Goal: Task Accomplishment & Management: Complete application form

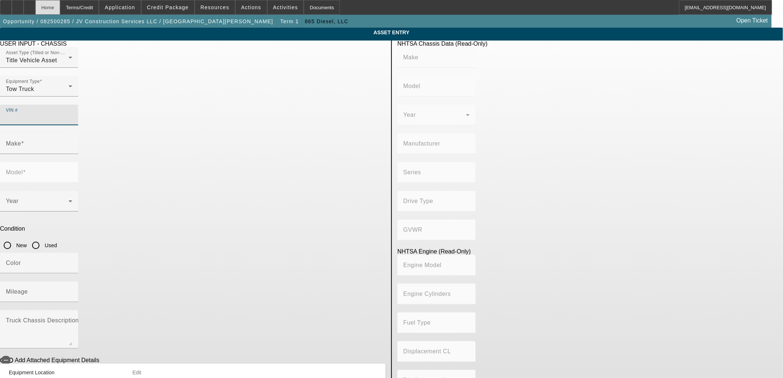
click at [60, 8] on div "Home" at bounding box center [47, 7] width 25 height 15
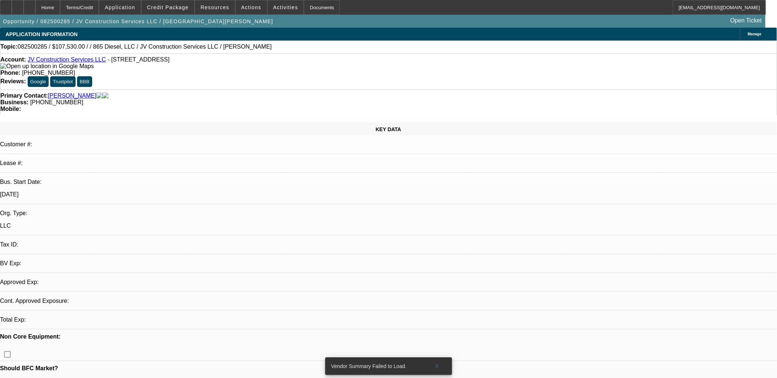
select select "0"
select select "2"
select select "0.1"
select select "4"
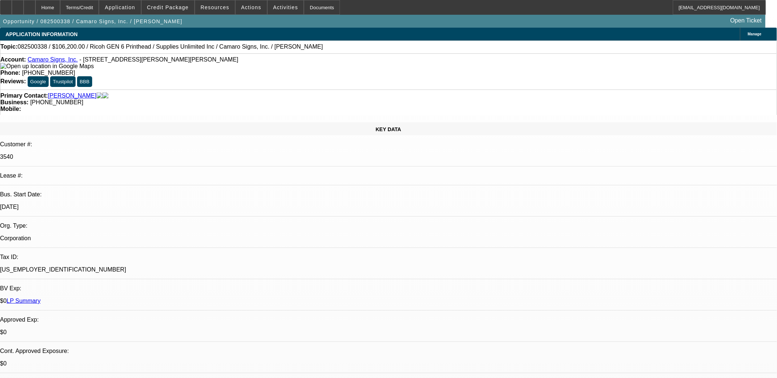
select select "0"
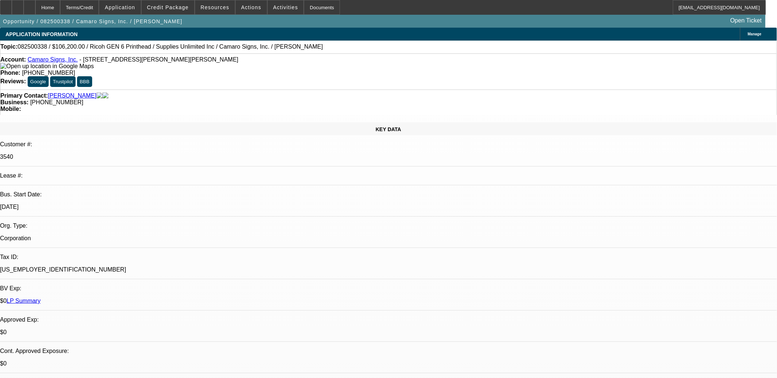
select select "0"
select select "1"
select select "3"
select select "2"
select select "1"
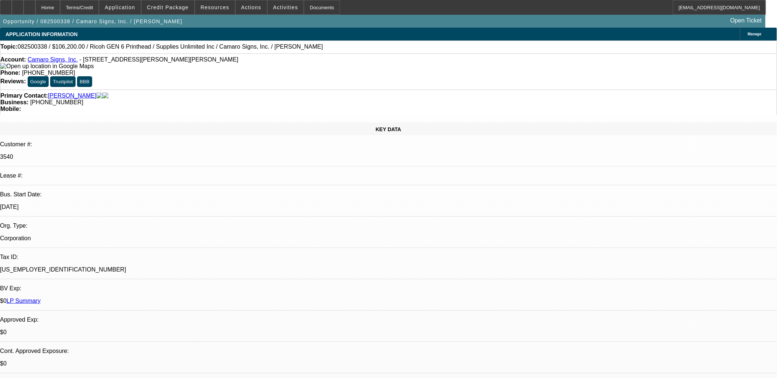
select select "3"
select select "2"
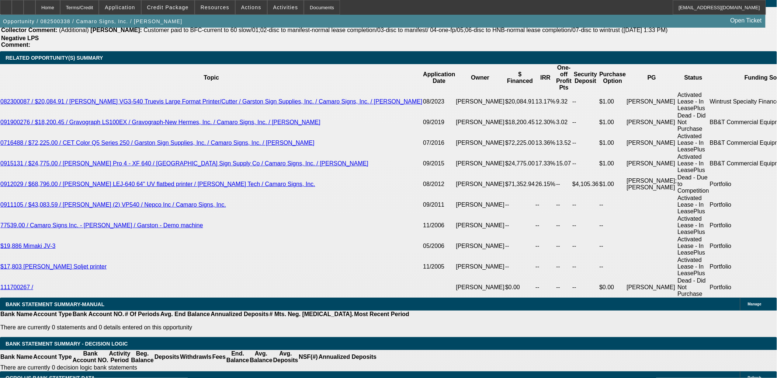
scroll to position [1270, 0]
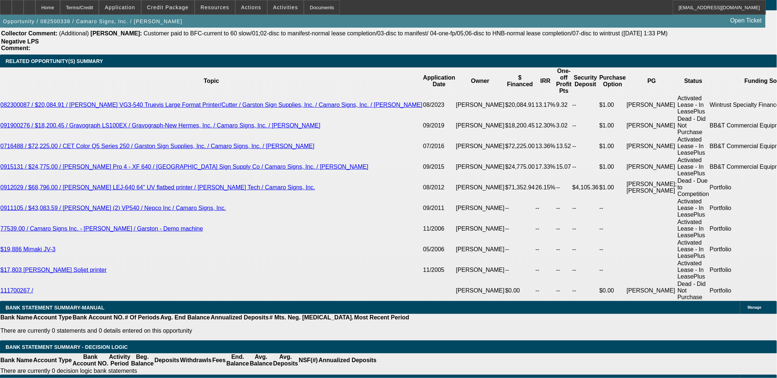
type input "UNKNOWN"
type input "10."
type input "$1,815.36"
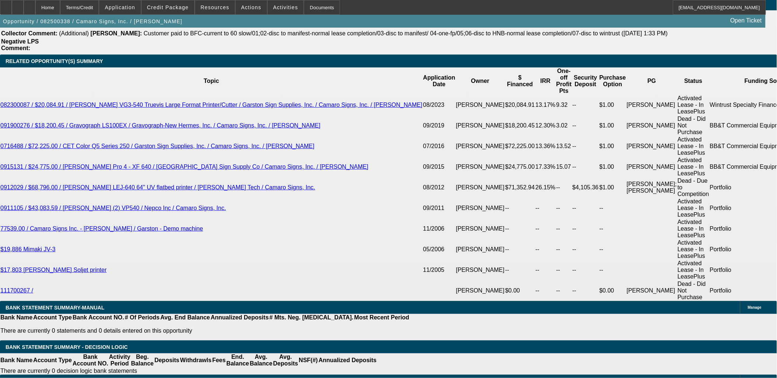
type input "10.9"
type input "$2,303.75"
type input "10.99"
type input "$2,308.52"
type input "10.9"
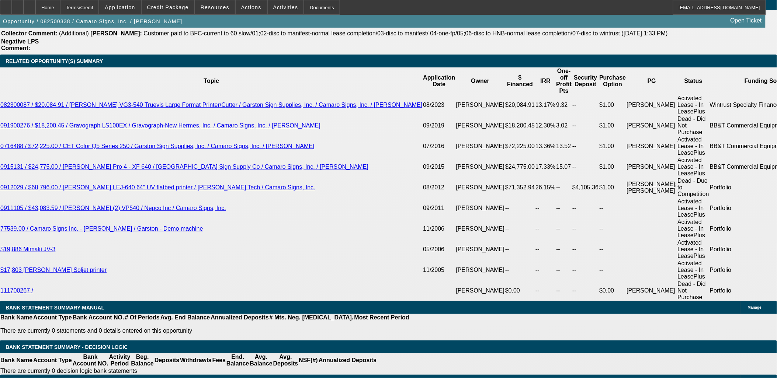
type input "$2,303.75"
type input "10.97"
type input "$2,307.46"
type input "10.97"
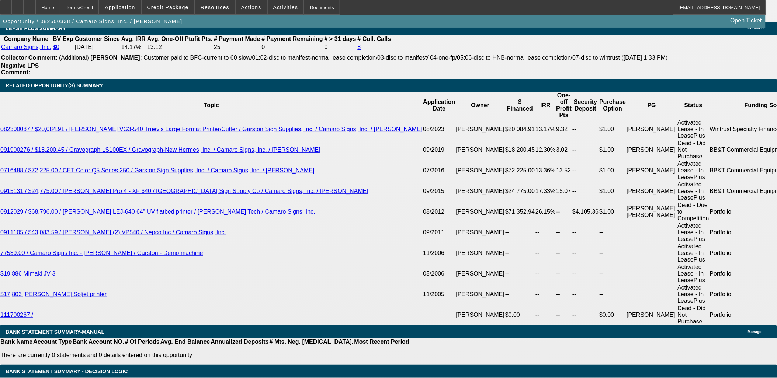
scroll to position [1147, 0]
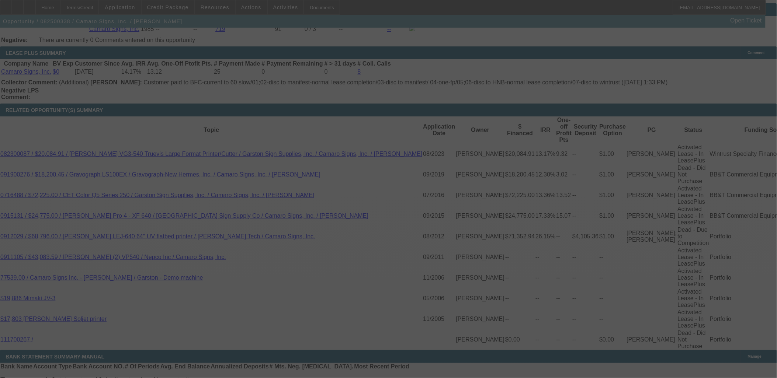
scroll to position [1229, 0]
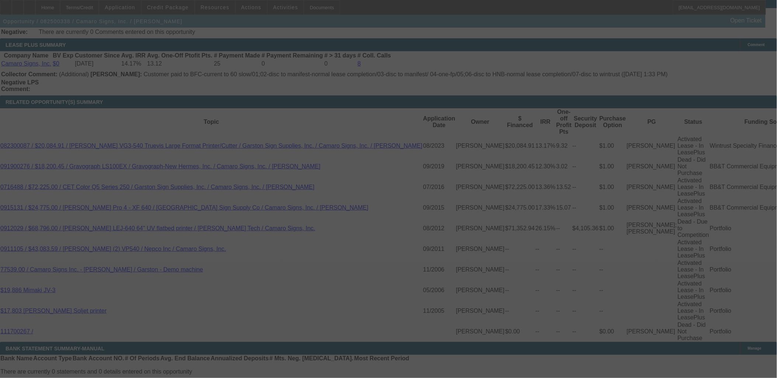
select select "0"
select select "3"
select select "0"
select select "2"
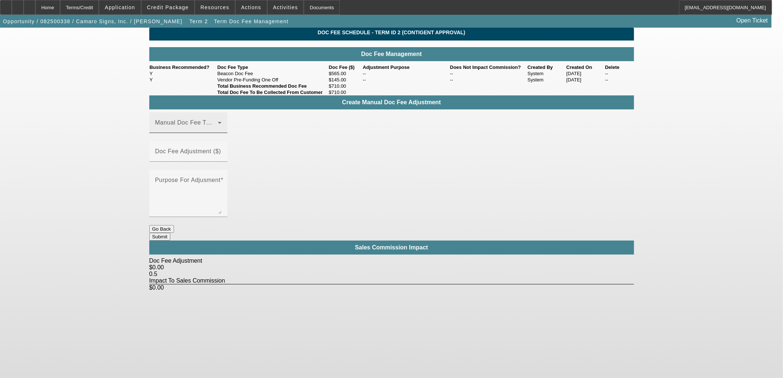
click at [181, 130] on span at bounding box center [186, 125] width 63 height 9
click at [190, 172] on span "Beacon Doc Fee" at bounding box center [179, 174] width 46 height 9
click at [221, 155] on mat-label "Doc Fee Adjustment ($)" at bounding box center [188, 151] width 66 height 6
click at [222, 156] on input "Doc Fee Adjustment ($)" at bounding box center [188, 154] width 66 height 9
type input "$99.00"
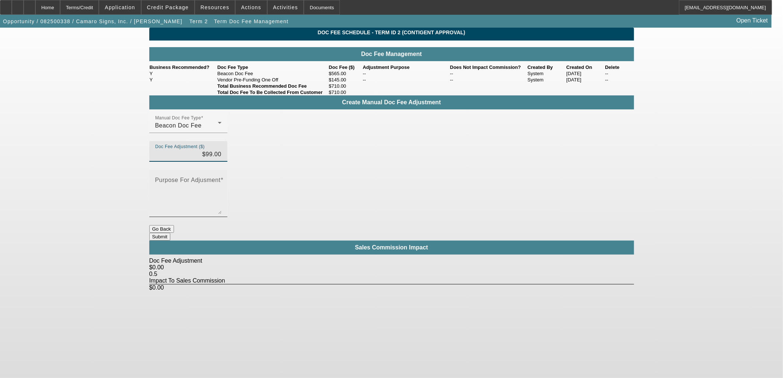
click at [221, 177] on mat-label "Purpose For Adjusment" at bounding box center [188, 180] width 66 height 6
click at [222, 179] on textarea "Purpose For Adjusment" at bounding box center [188, 196] width 66 height 35
type textarea "Up"
click at [170, 233] on button "Submit" at bounding box center [159, 237] width 21 height 8
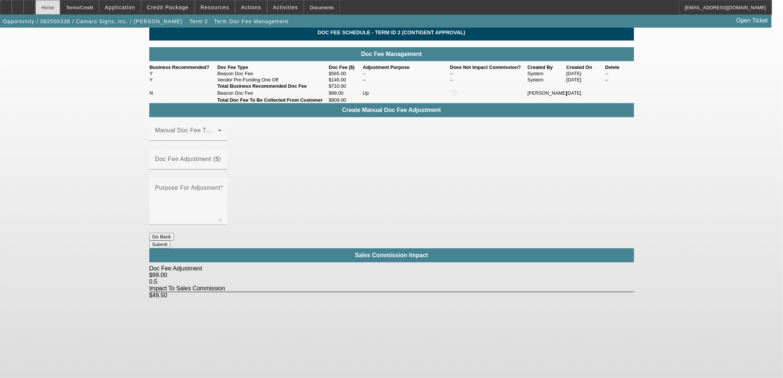
click at [60, 8] on div "Home" at bounding box center [47, 7] width 25 height 15
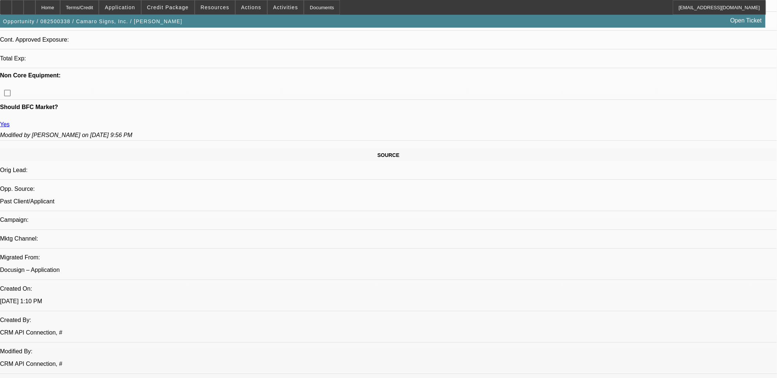
select select "0"
select select "3"
select select "0"
select select "2"
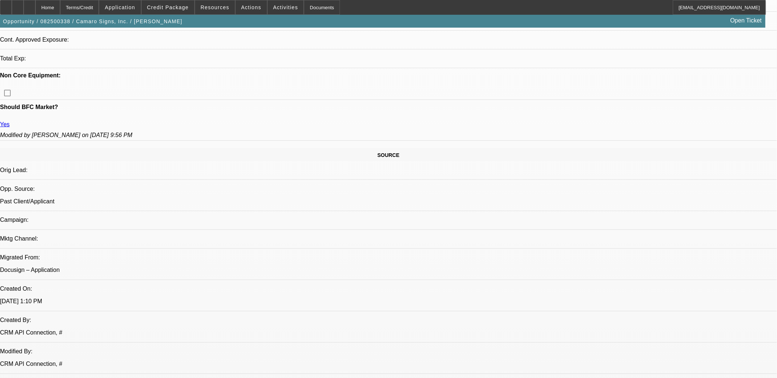
select select "0"
select select "3"
select select "0"
select select "2"
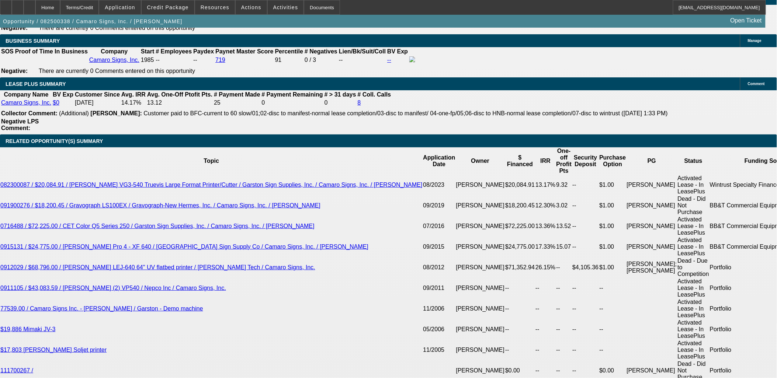
scroll to position [1188, 0]
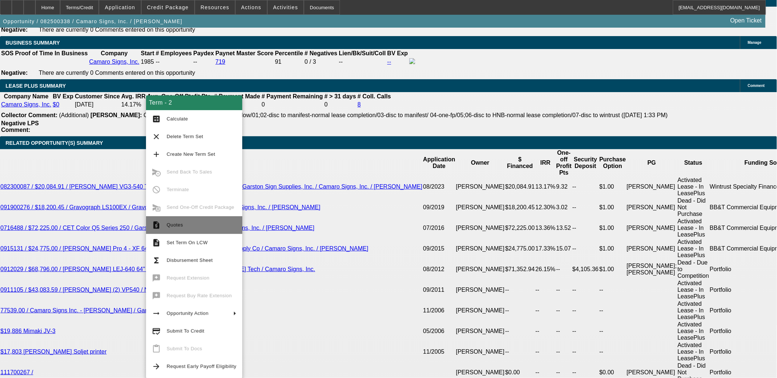
click at [175, 227] on span "Quotes" at bounding box center [202, 225] width 70 height 9
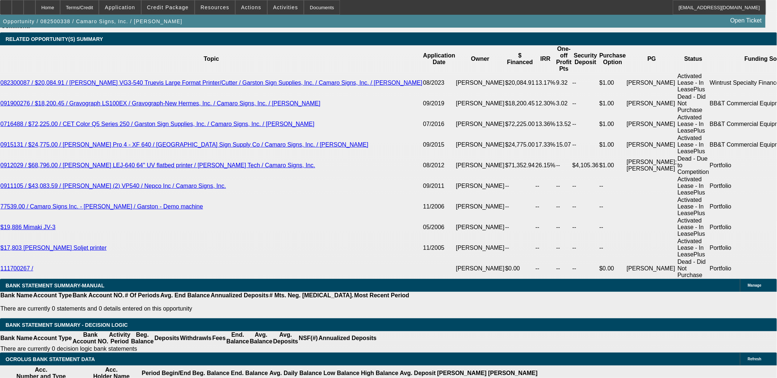
scroll to position [1352, 0]
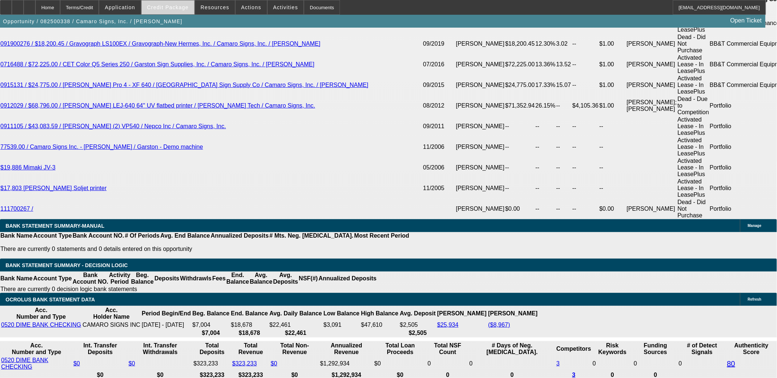
click at [168, 8] on span "Credit Package" at bounding box center [168, 7] width 42 height 6
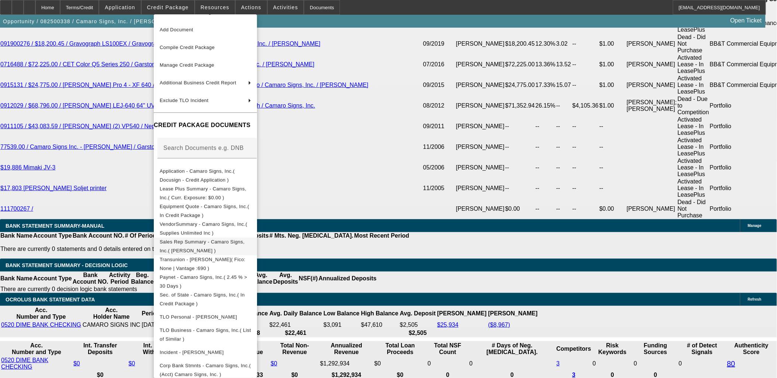
scroll to position [21, 0]
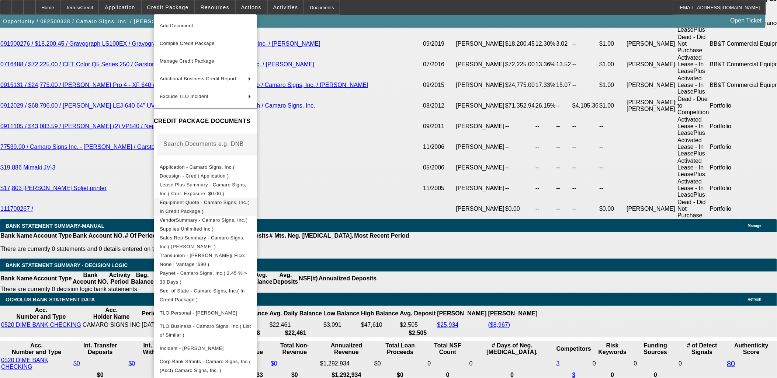
click at [195, 202] on span "Equipment Quote - Camaro Signs, Inc.( In Credit Package )" at bounding box center [205, 207] width 90 height 14
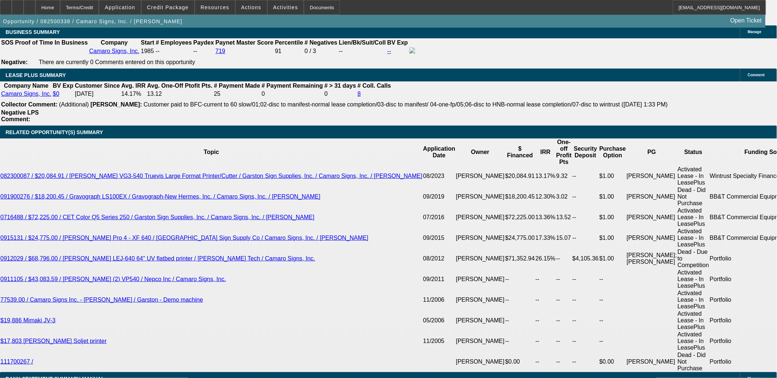
scroll to position [1147, 0]
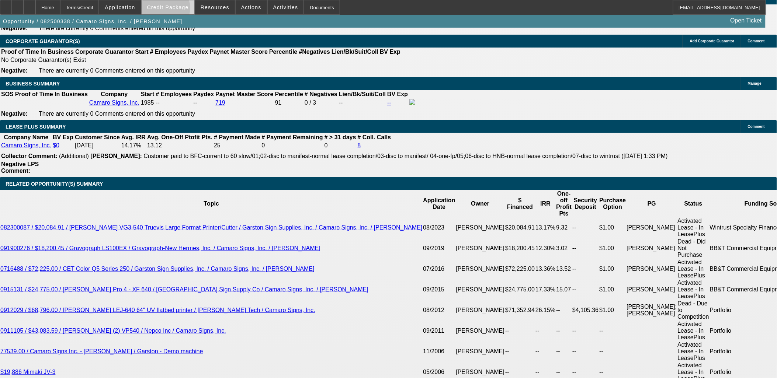
click at [177, 10] on span at bounding box center [168, 8] width 53 height 18
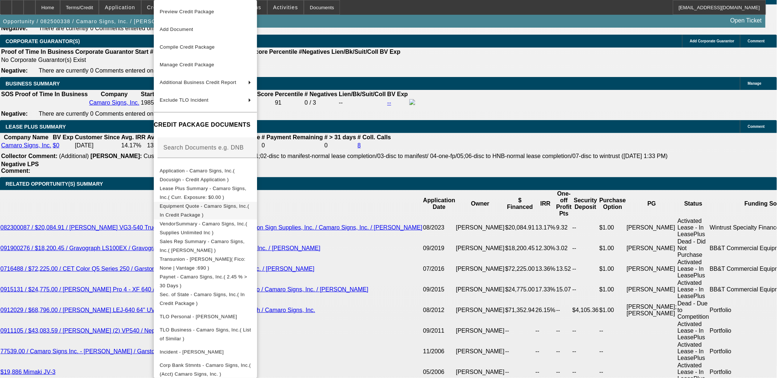
click at [196, 205] on span "Equipment Quote - Camaro Signs, Inc.( In Credit Package )" at bounding box center [205, 211] width 90 height 14
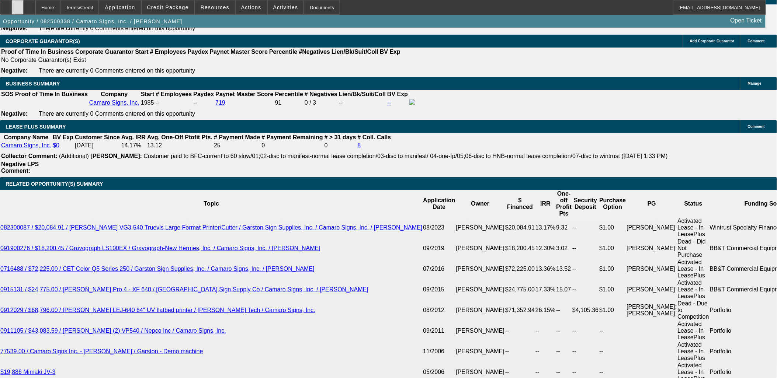
click at [24, 6] on div at bounding box center [18, 7] width 12 height 15
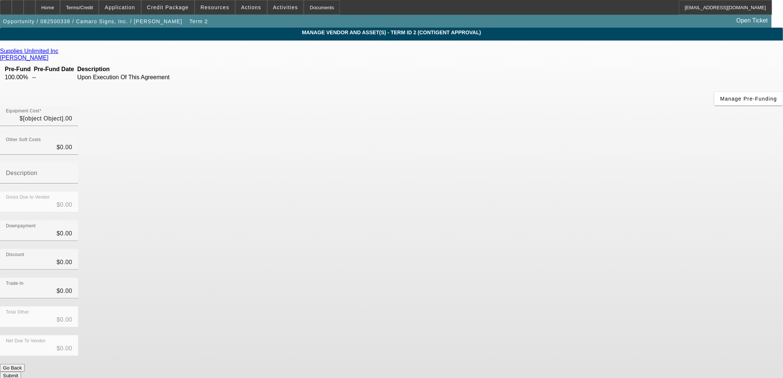
type input "$106,200.00"
click at [721, 102] on span "Manage Pre-Funding" at bounding box center [749, 99] width 57 height 6
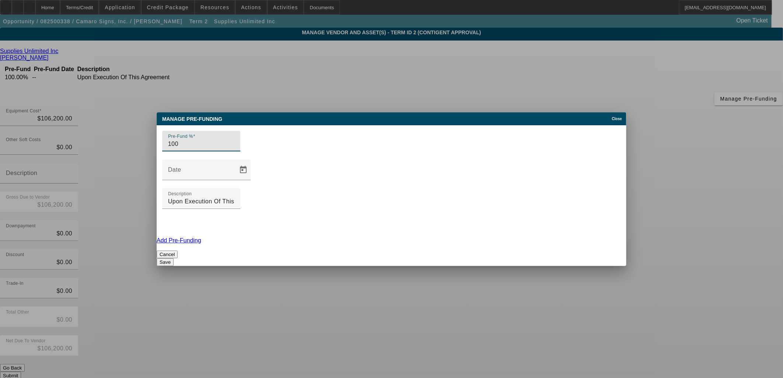
drag, startPoint x: 211, startPoint y: 182, endPoint x: 97, endPoint y: 164, distance: 115.6
click at [100, 174] on div "Manage Pre-funding Close Pre-Fund % 100 Date Description Upon Execution Of This…" at bounding box center [391, 189] width 783 height 378
type input "50"
drag, startPoint x: 497, startPoint y: 181, endPoint x: 413, endPoint y: 179, distance: 83.8
click at [235, 197] on input "Upon Execution Of This Agreement" at bounding box center [201, 201] width 66 height 9
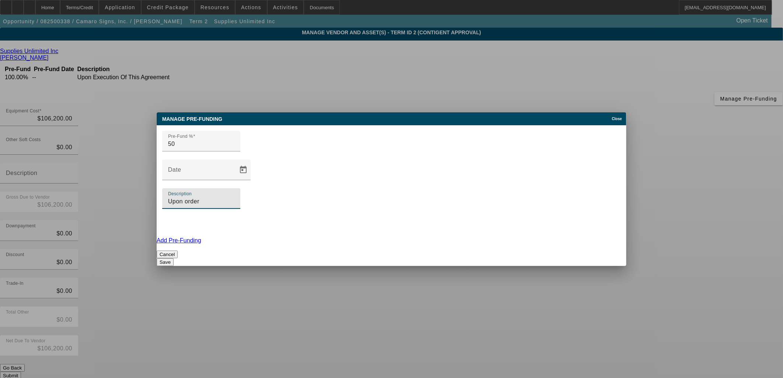
type input "Upon order"
click at [201, 238] on link "Add Pre-Funding" at bounding box center [179, 241] width 45 height 6
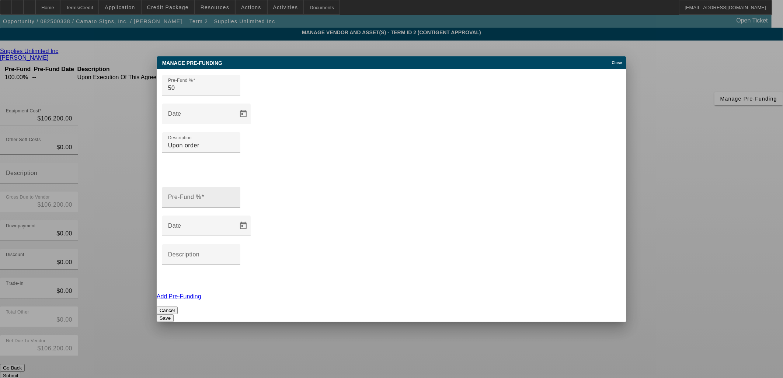
click at [221, 187] on div "Pre-Fund %" at bounding box center [201, 197] width 66 height 21
type input "50"
click at [235, 253] on input "Description" at bounding box center [201, 257] width 66 height 9
type input "Upon installation completion"
click at [174, 315] on button "Save" at bounding box center [165, 319] width 17 height 8
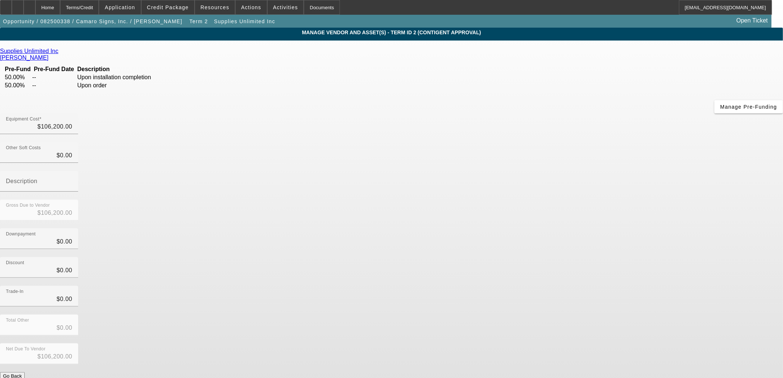
click at [21, 378] on button "Submit" at bounding box center [10, 384] width 21 height 8
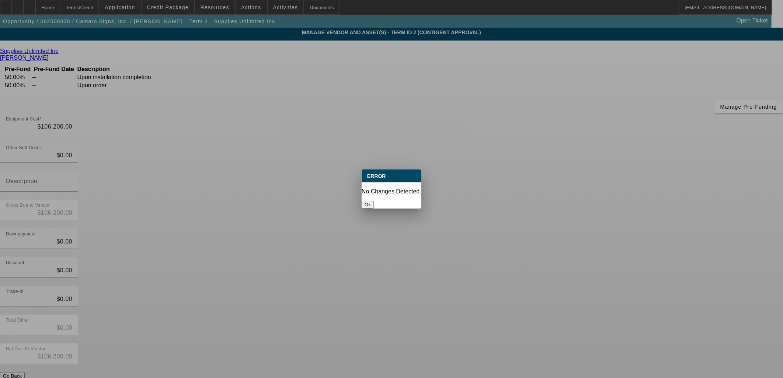
click at [374, 201] on button "Ok" at bounding box center [368, 205] width 12 height 8
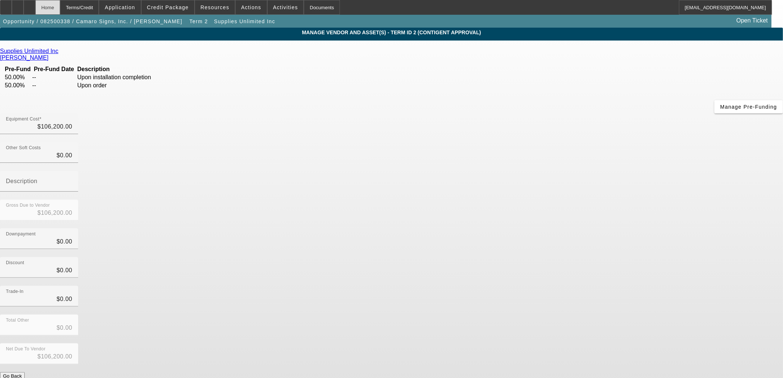
click at [60, 6] on div "Home" at bounding box center [47, 7] width 25 height 15
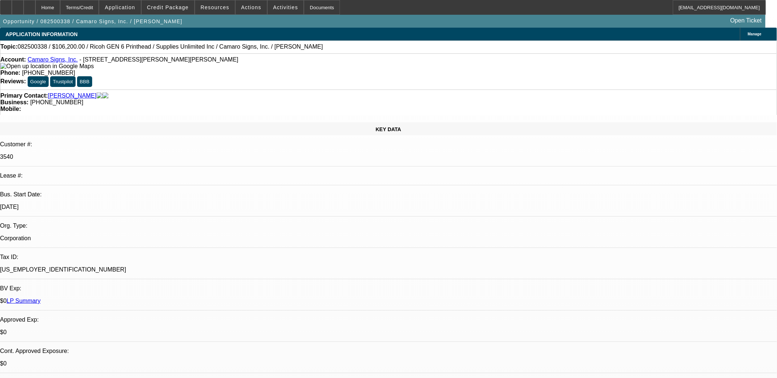
select select "0"
select select "3"
select select "0"
select select "2"
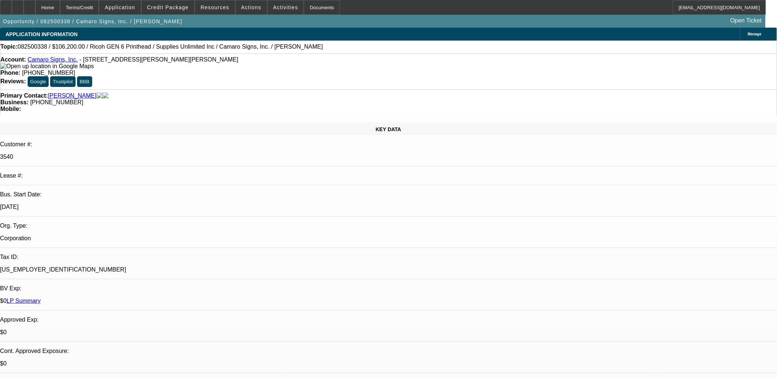
select select "0"
select select "3"
select select "0"
select select "2"
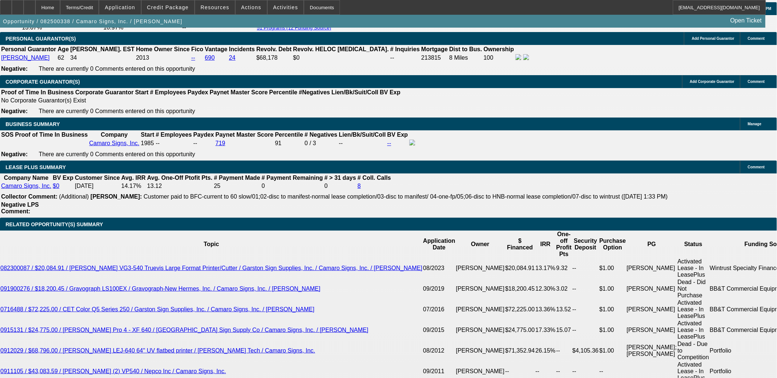
scroll to position [1270, 0]
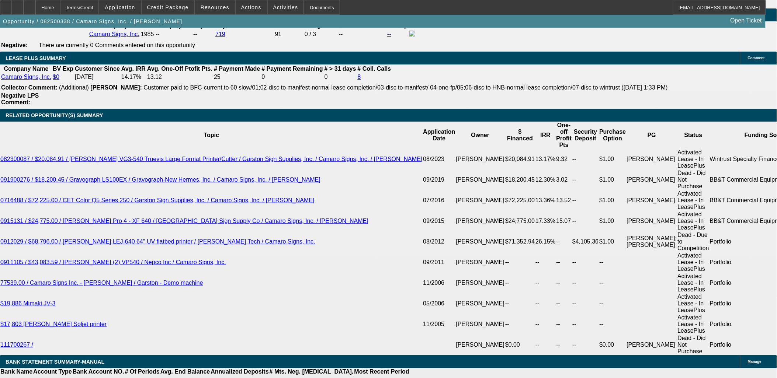
scroll to position [1147, 0]
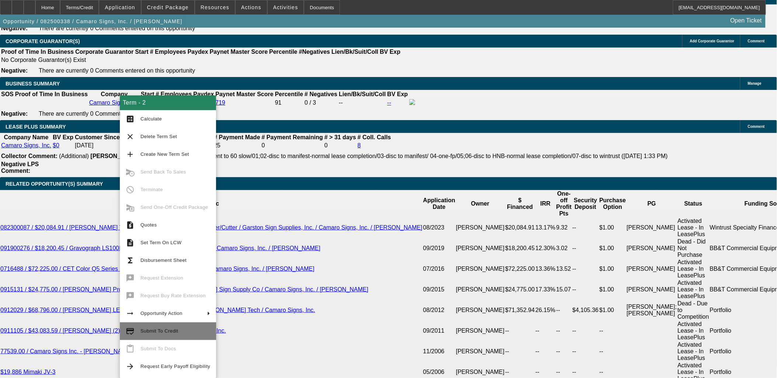
click at [160, 329] on span "Submit To Credit" at bounding box center [160, 332] width 38 height 6
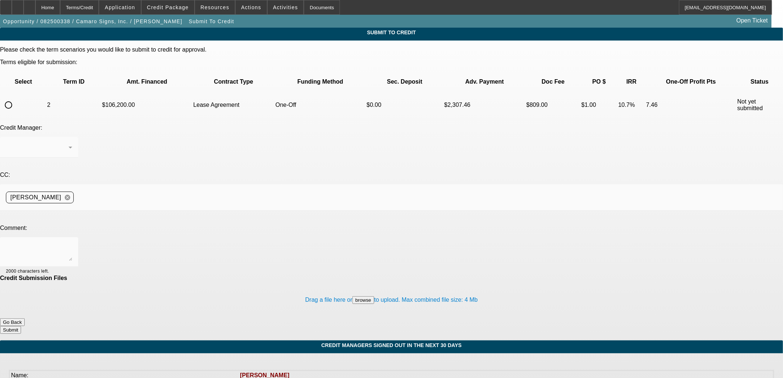
click at [16, 98] on input "radio" at bounding box center [8, 105] width 15 height 15
radio input "true"
click at [72, 243] on textarea at bounding box center [39, 252] width 66 height 18
type textarea "Vendor SoS Paynet in Package. 50% prefund upon order, 50% balance upon installa…"
click at [21, 326] on button "Submit" at bounding box center [10, 330] width 21 height 8
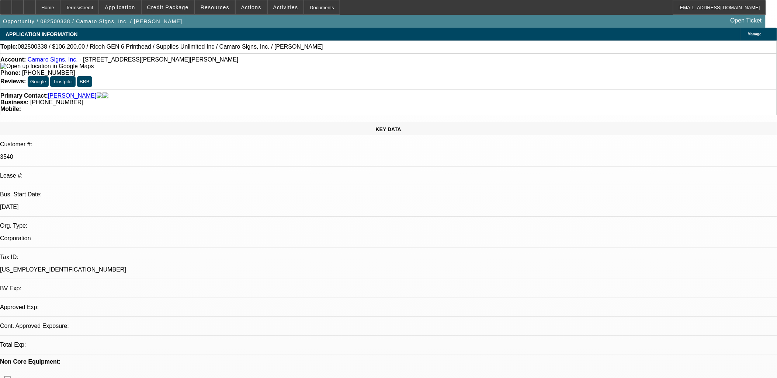
select select "0"
select select "3"
select select "0"
select select "2"
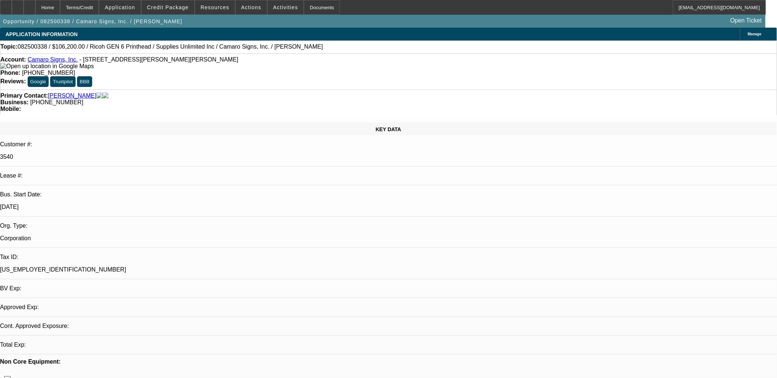
select select "0"
select select "3"
select select "0"
select select "2"
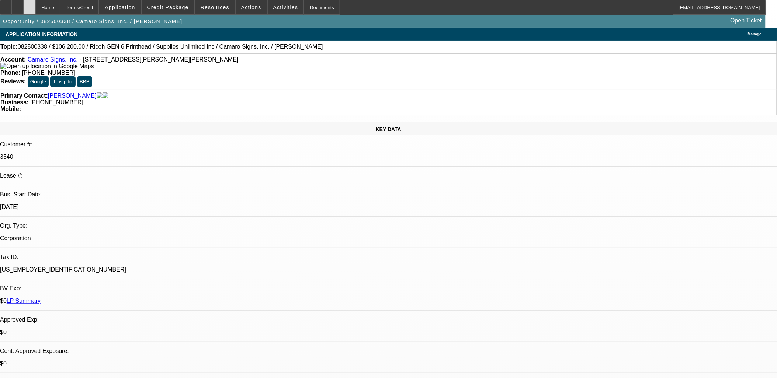
click at [35, 10] on div at bounding box center [30, 7] width 12 height 15
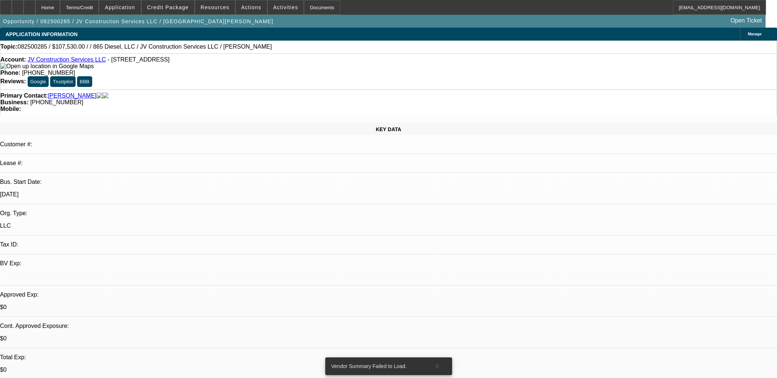
select select "0"
select select "2"
select select "0.1"
select select "4"
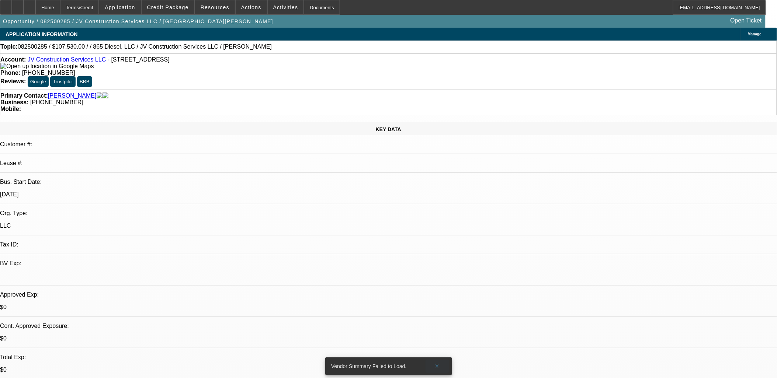
click at [436, 364] on span "X" at bounding box center [437, 367] width 4 height 6
click at [35, 4] on div at bounding box center [30, 7] width 12 height 15
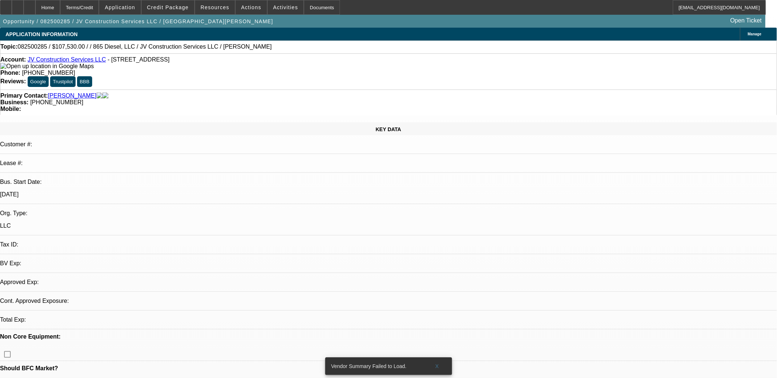
select select "0"
select select "2"
select select "0.1"
select select "4"
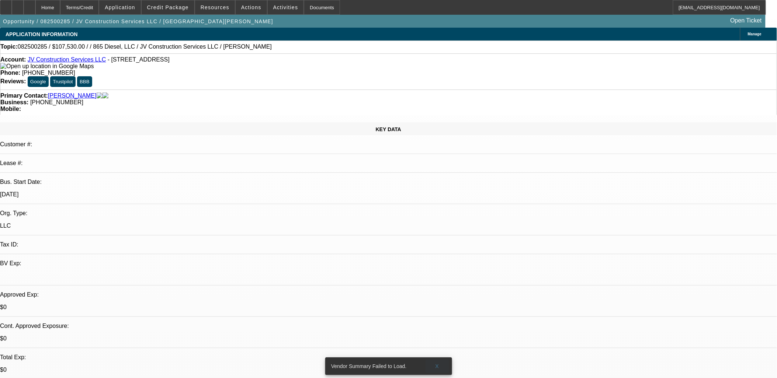
click at [436, 364] on span "X" at bounding box center [437, 367] width 4 height 6
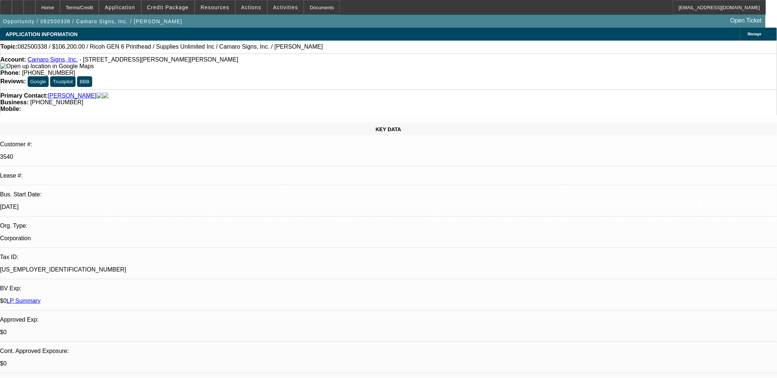
select select "0"
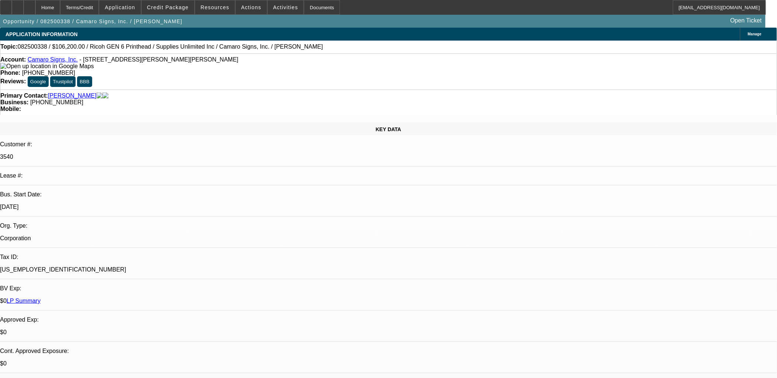
select select "0"
select select "1"
select select "3"
select select "2"
select select "1"
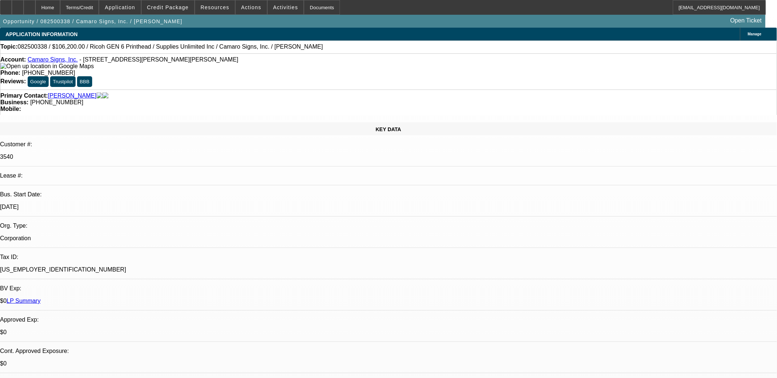
select select "3"
select select "2"
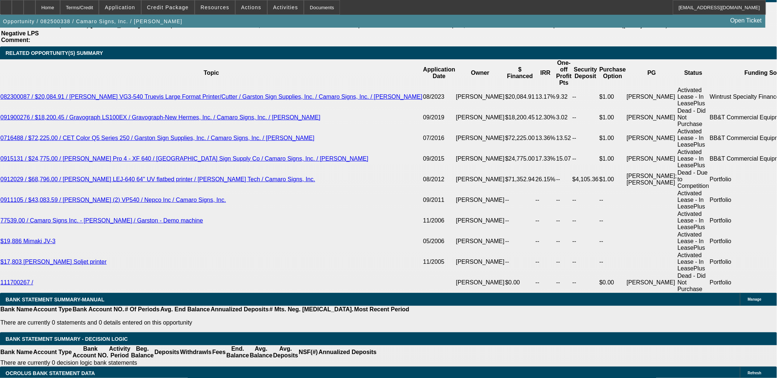
scroll to position [1229, 0]
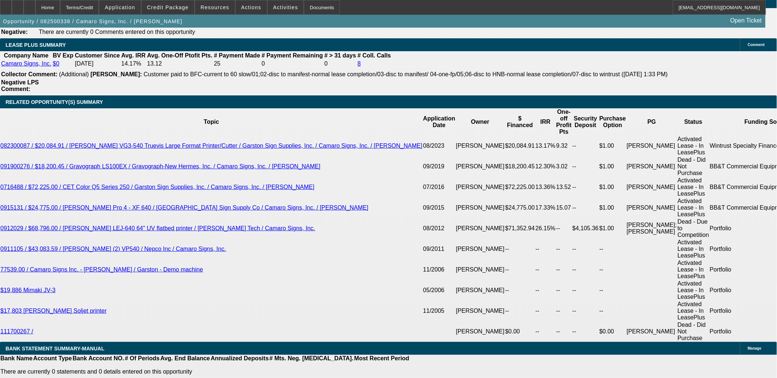
click at [585, 87] on button "reply_all Reply All" at bounding box center [591, 94] width 46 height 18
click at [30, 5] on icon at bounding box center [30, 5] width 0 height 0
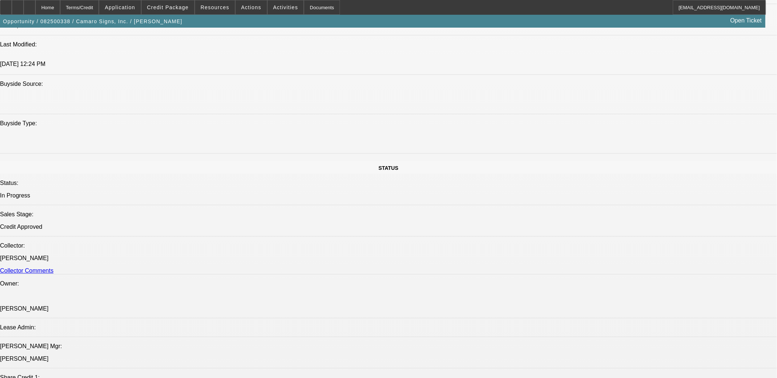
select select "0"
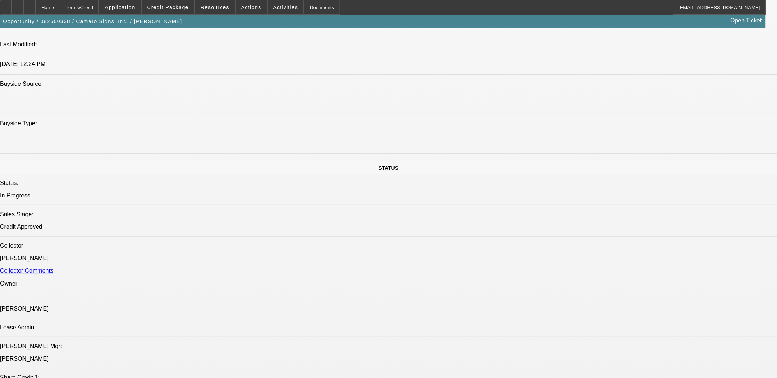
select select "0"
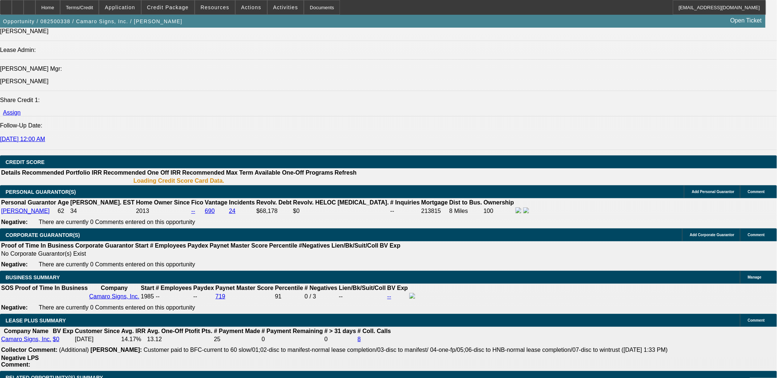
select select "1"
select select "3"
select select "1"
select select "3"
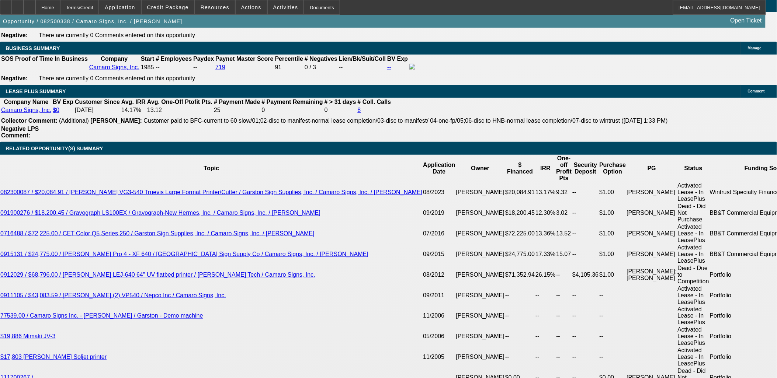
select select "2"
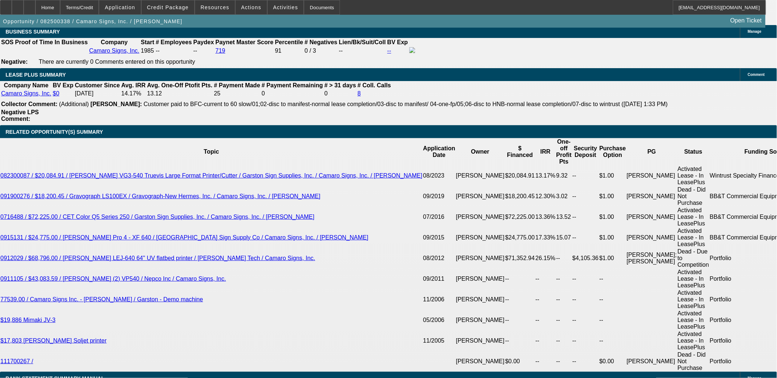
scroll to position [1156, 0]
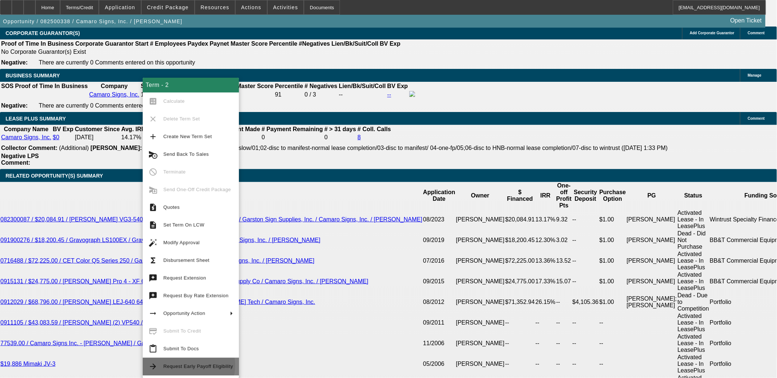
click at [188, 366] on span "Request Early Payoff Eligibility" at bounding box center [198, 367] width 70 height 6
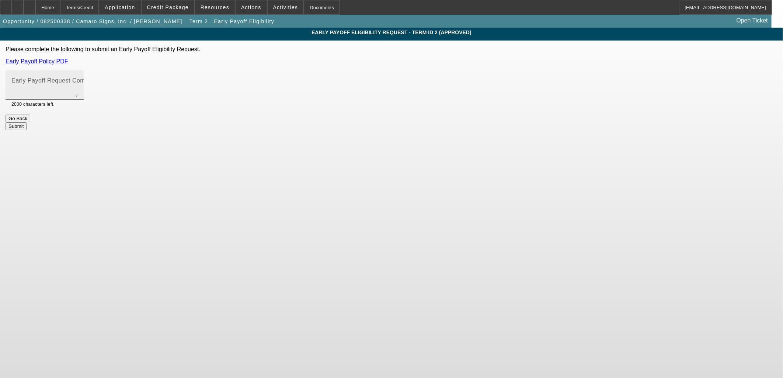
click at [99, 83] on mat-label "Early Payoff Request Comment" at bounding box center [55, 80] width 88 height 6
click at [78, 83] on textarea "Early Payoff Request Comment" at bounding box center [44, 88] width 66 height 18
type textarea "A- credit customer asking for EBO."
click at [27, 122] on button "Submit" at bounding box center [16, 126] width 21 height 8
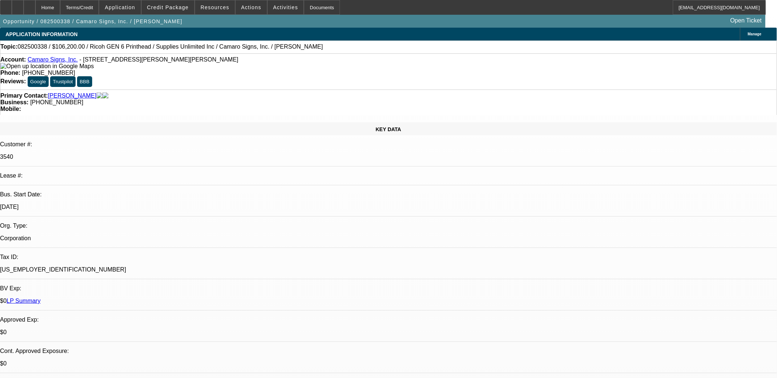
select select "0"
select select "3"
select select "0"
select select "2"
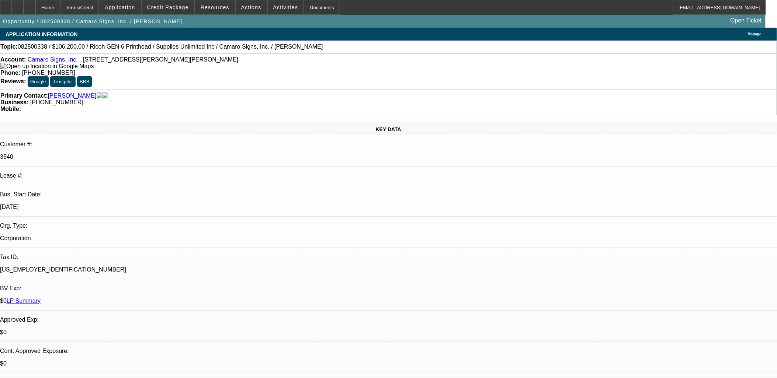
select select "0"
select select "3"
select select "0"
select select "2"
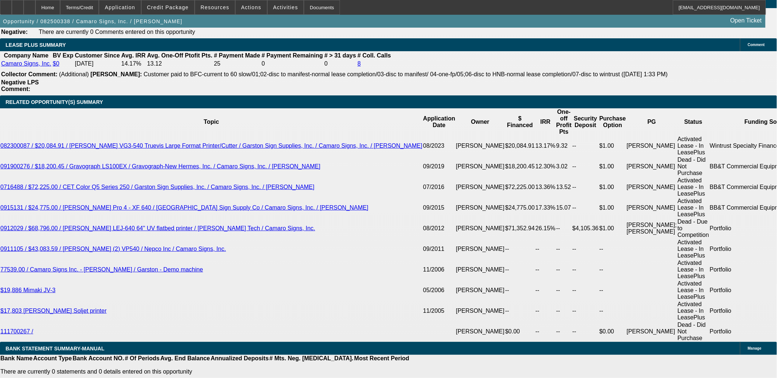
scroll to position [1188, 0]
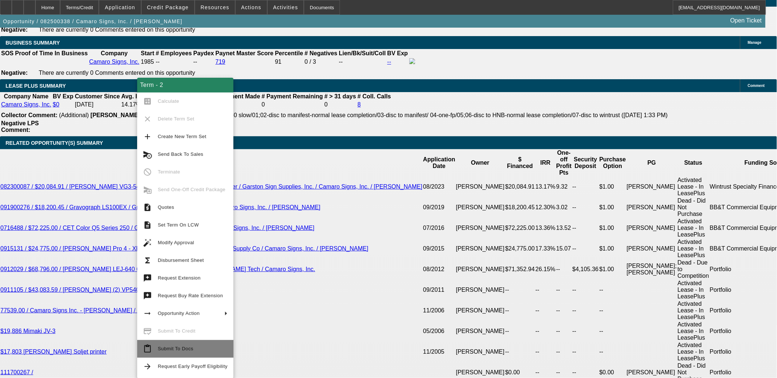
click at [181, 346] on span "Submit To Docs" at bounding box center [175, 349] width 35 height 6
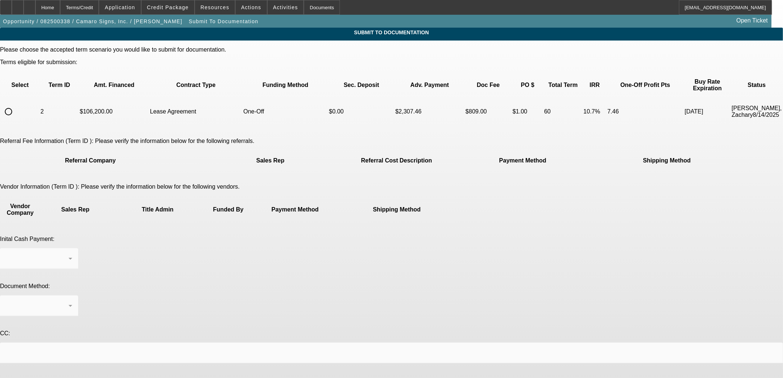
click at [16, 104] on input "radio" at bounding box center [8, 111] width 15 height 15
radio input "true"
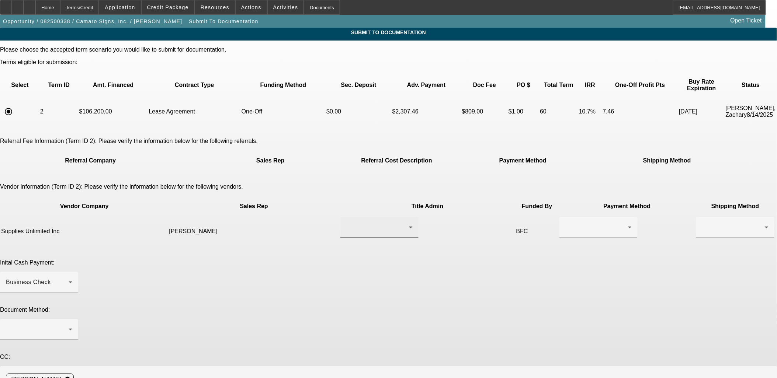
click at [346, 217] on div at bounding box center [379, 227] width 66 height 21
click at [343, 221] on span "Dattoli, Joe" at bounding box center [342, 223] width 51 height 9
click at [565, 223] on div at bounding box center [596, 227] width 63 height 9
click at [445, 240] on span "Wire Transfer" at bounding box center [451, 241] width 38 height 9
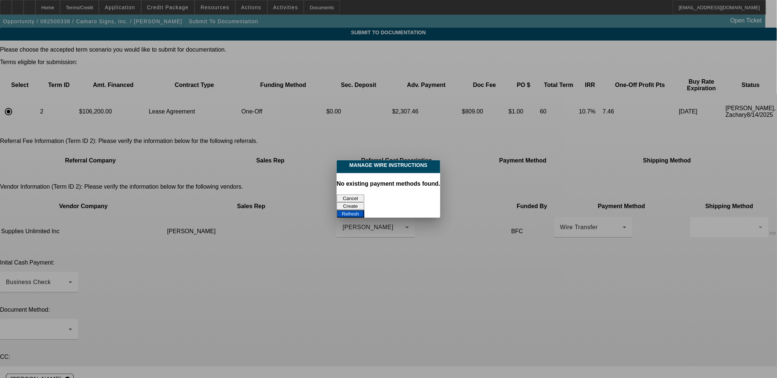
click at [349, 195] on button "Cancel" at bounding box center [351, 199] width 28 height 8
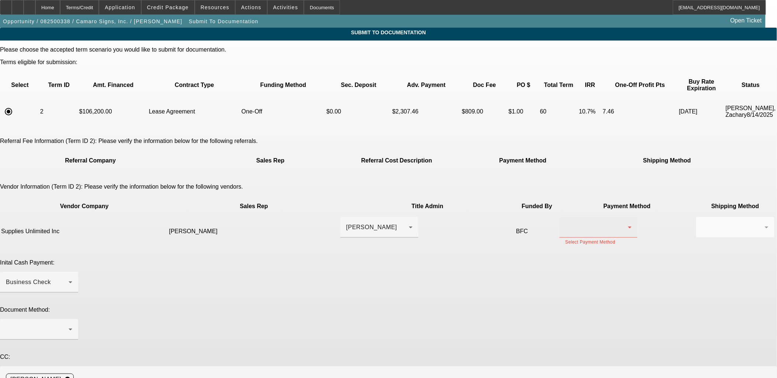
click at [565, 223] on div at bounding box center [596, 227] width 63 height 9
click at [454, 230] on mat-option "Check" at bounding box center [465, 224] width 78 height 18
click at [69, 325] on div at bounding box center [37, 329] width 63 height 9
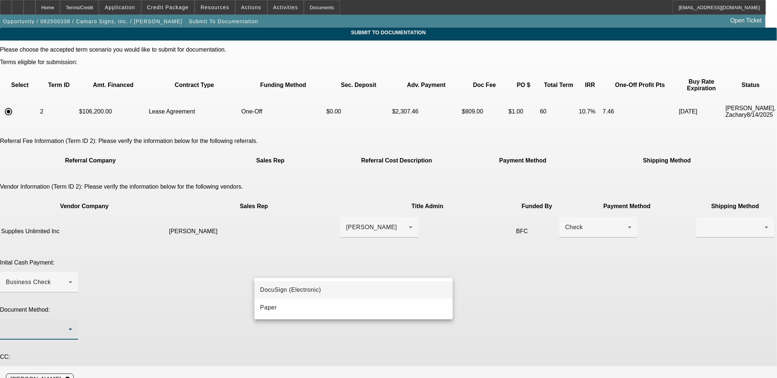
click at [322, 289] on mat-option "DocuSign (Electronic)" at bounding box center [353, 290] width 199 height 18
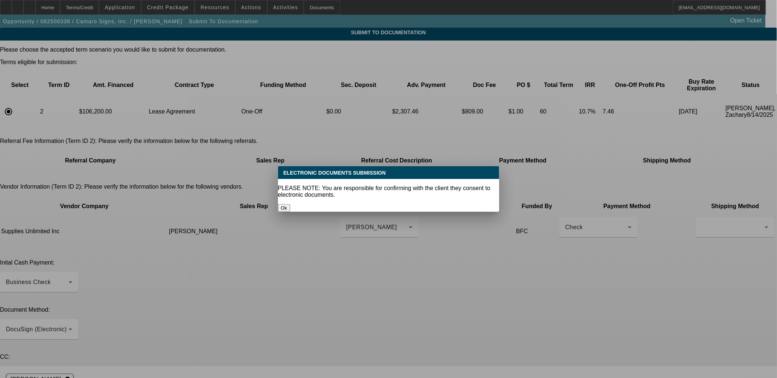
click at [290, 204] on button "Ok" at bounding box center [284, 208] width 12 height 8
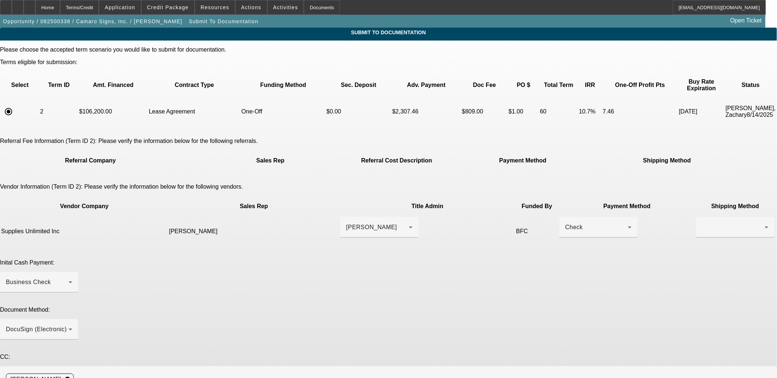
type textarea "I'm still waiting on vendor's wire instructions. Hoping to get docs out sooner."
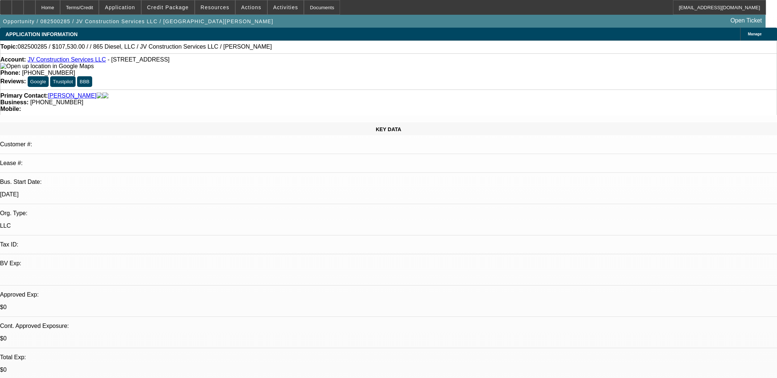
select select "0"
select select "2"
select select "0.1"
select select "4"
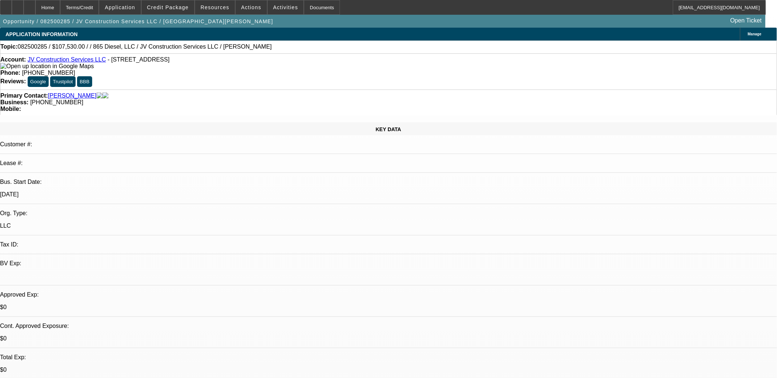
radio input "true"
type textarea "Waiting on invoice from vendor. He's sending on 8/15."
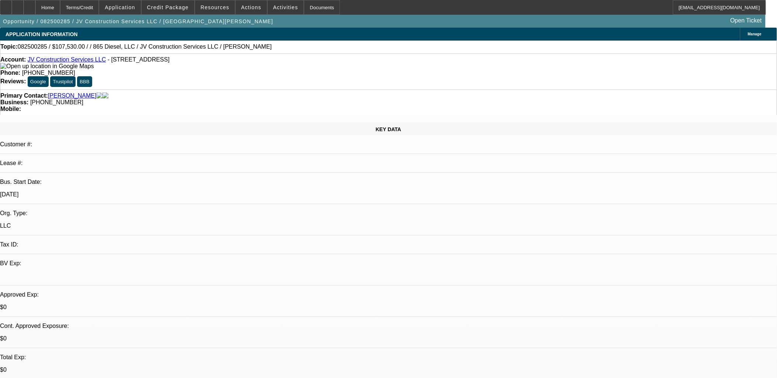
radio input "true"
